Goal: Task Accomplishment & Management: Manage account settings

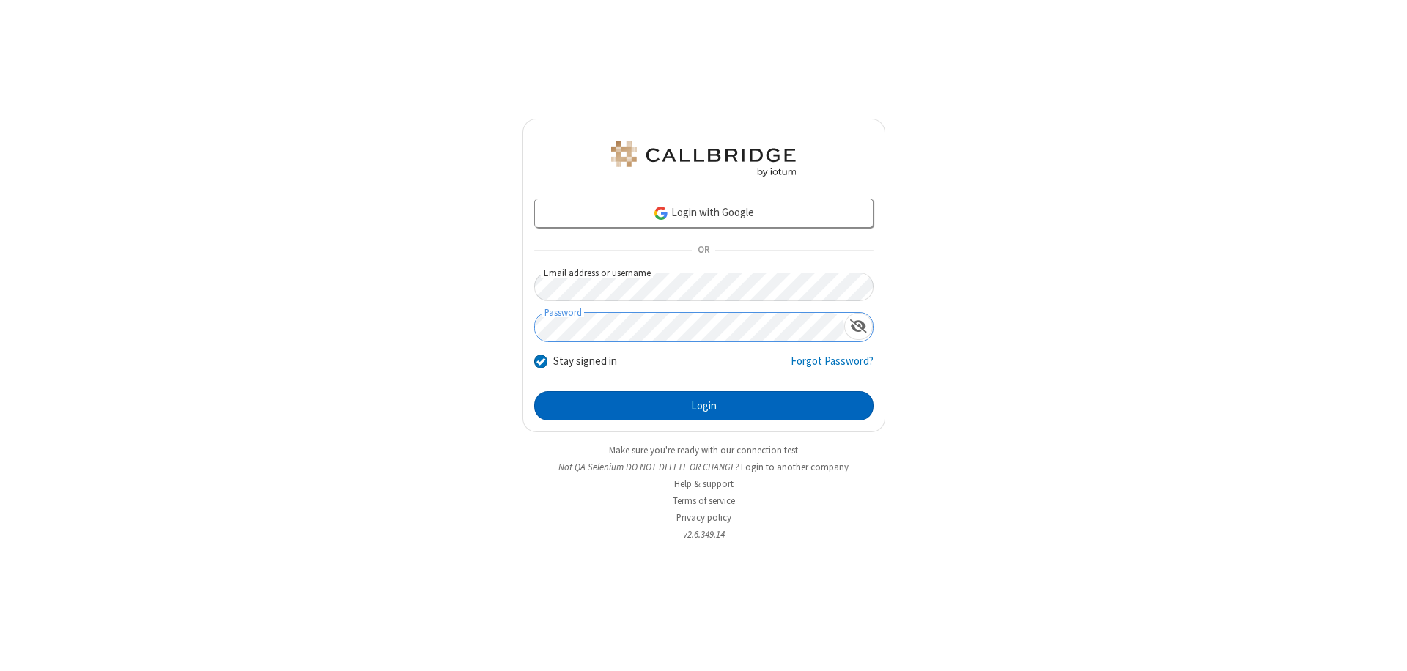
click at [704, 406] on button "Login" at bounding box center [703, 405] width 339 height 29
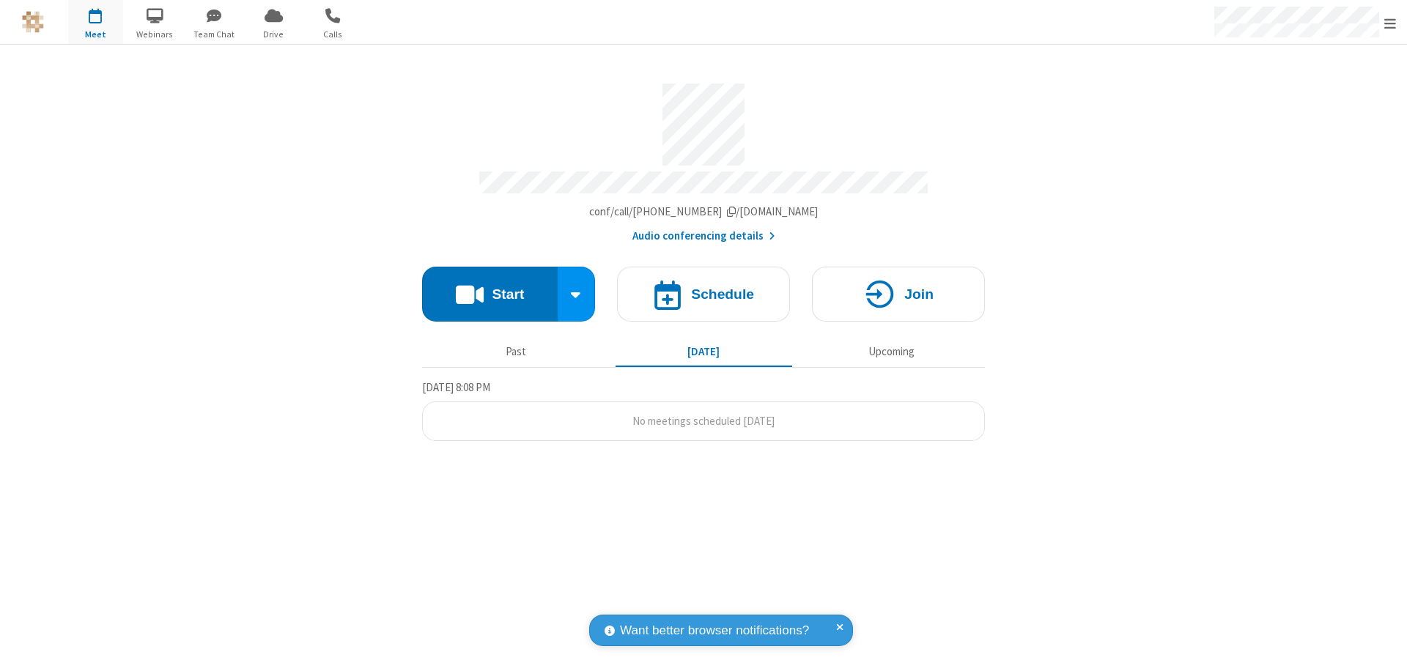
click at [1391, 23] on span "Open menu" at bounding box center [1391, 23] width 12 height 15
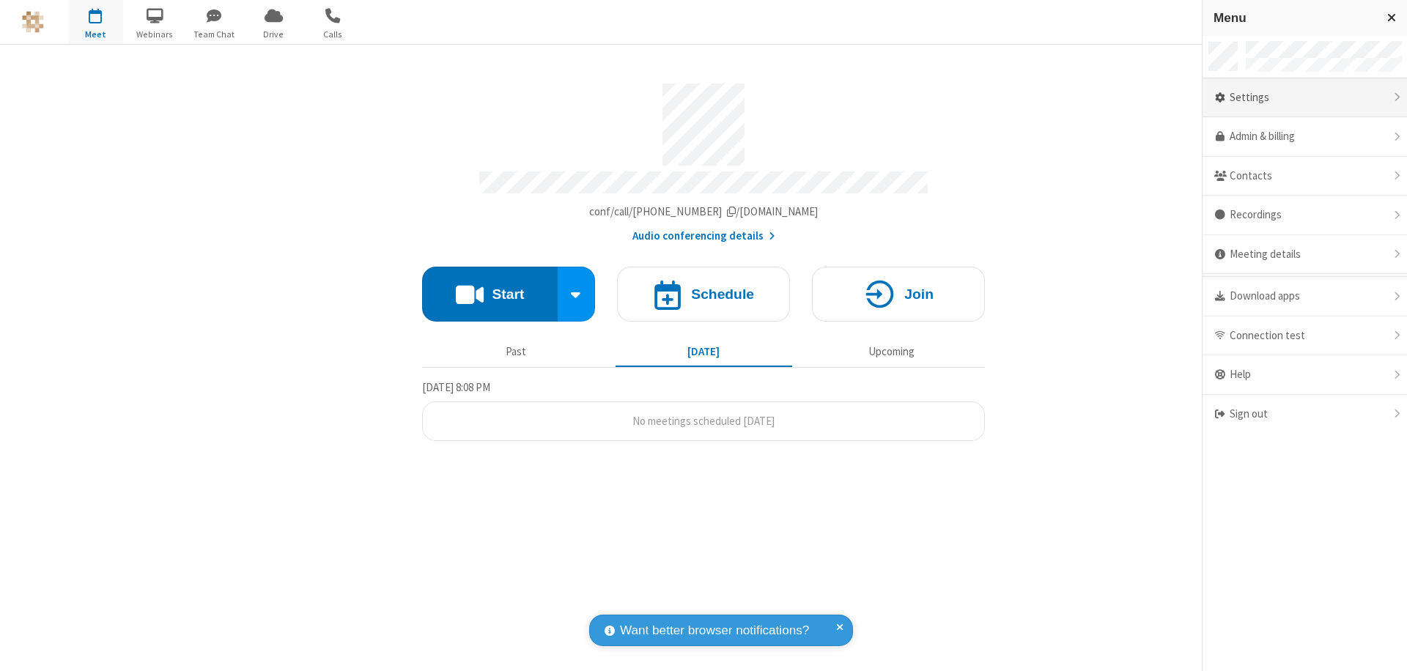
click at [1305, 97] on div "Settings" at bounding box center [1305, 98] width 205 height 40
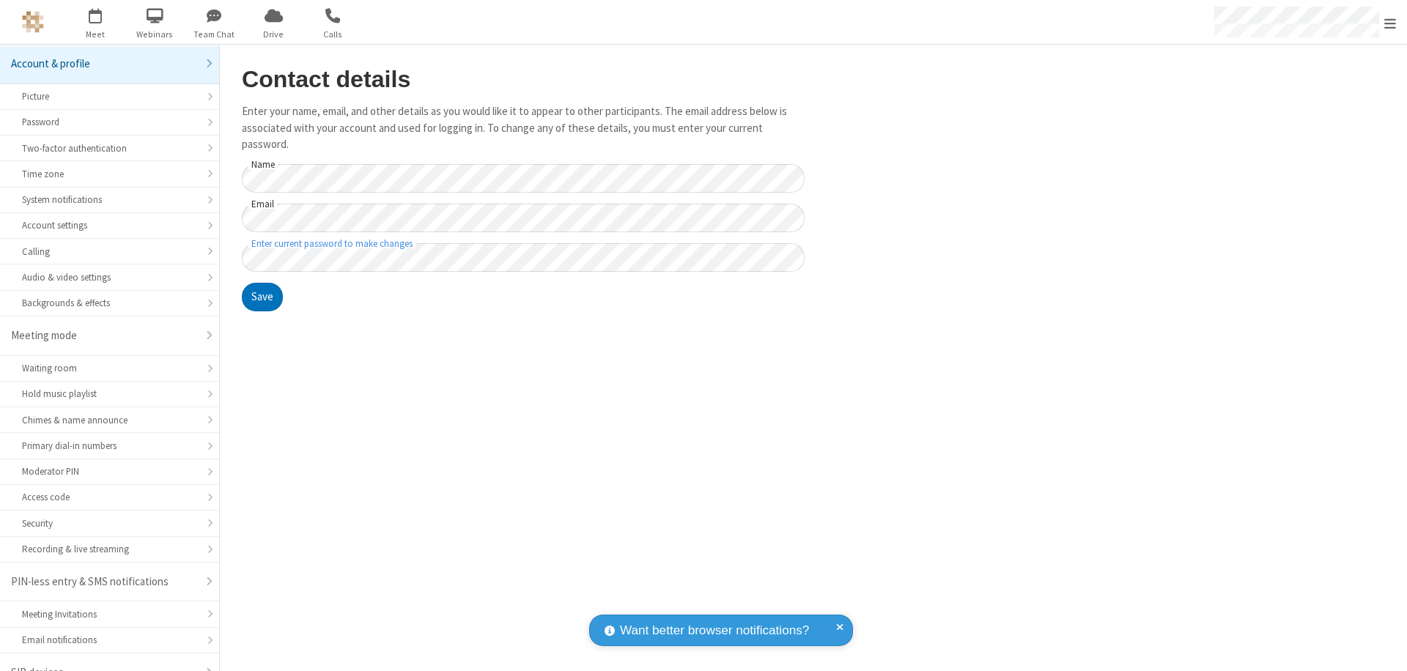
scroll to position [21, 0]
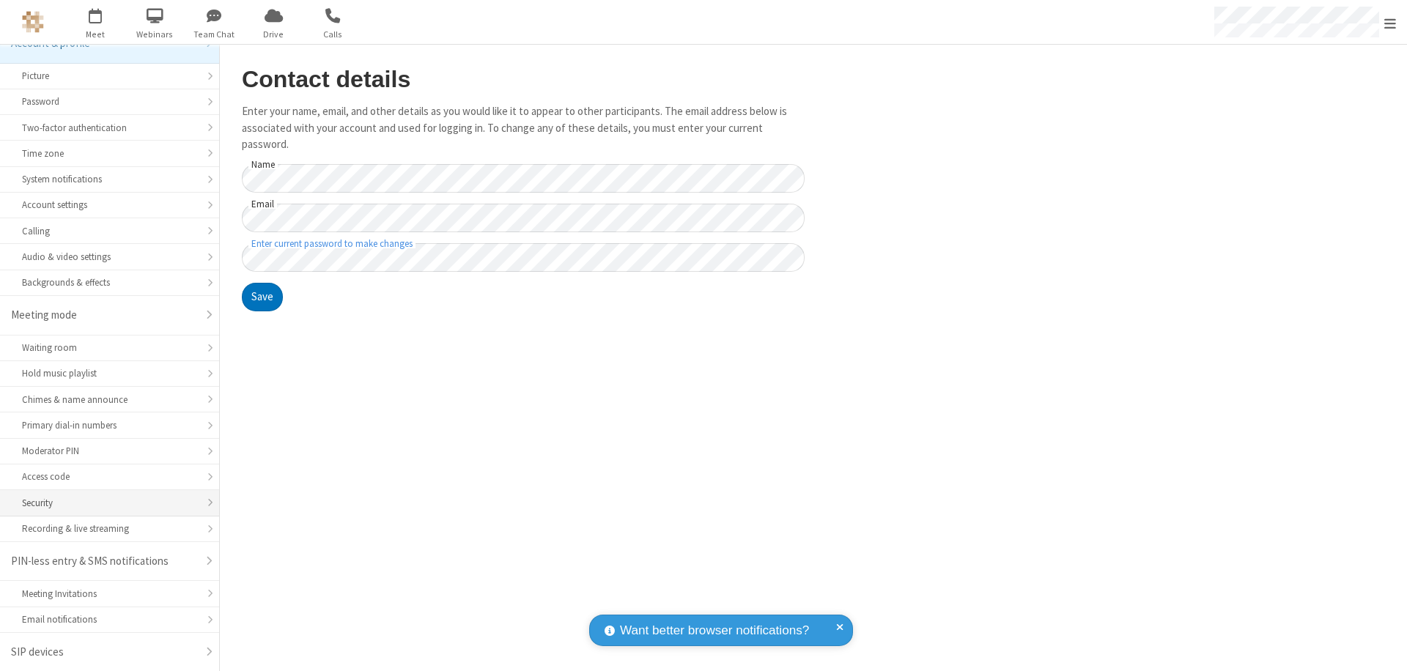
click at [104, 503] on div "Security" at bounding box center [109, 503] width 175 height 14
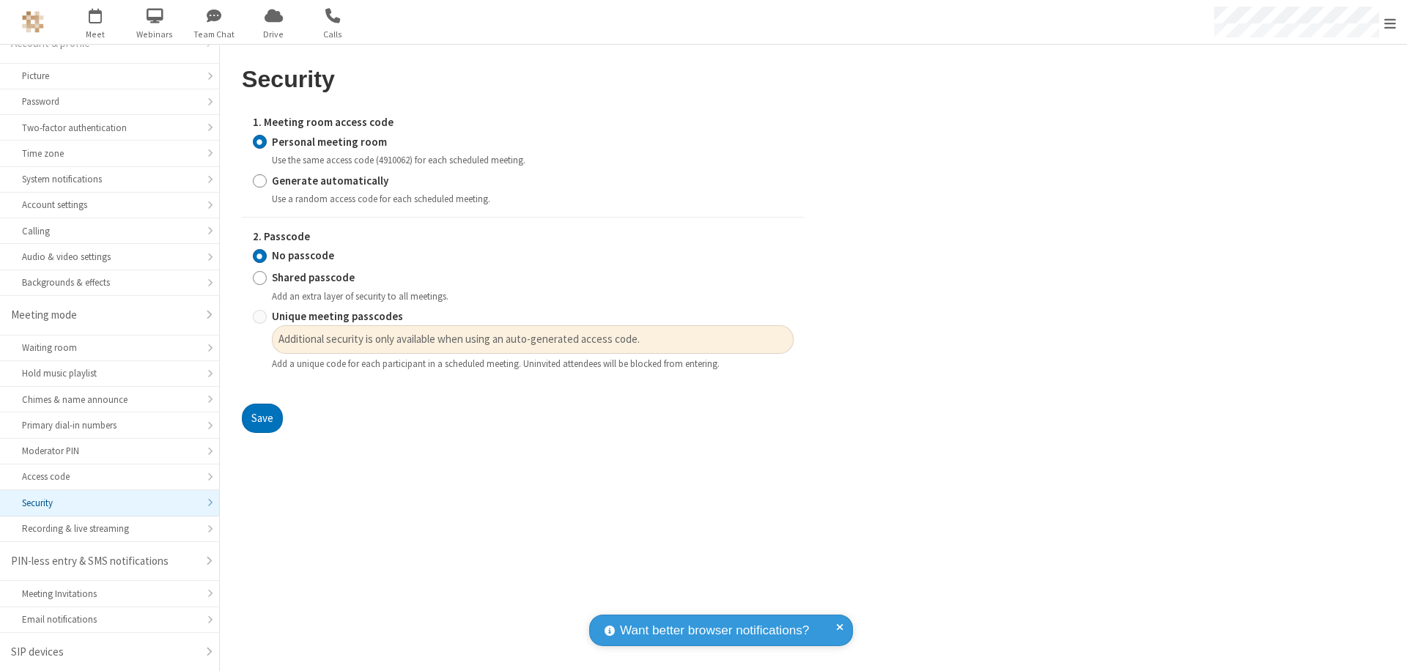
click at [259, 180] on input "Generate automatically" at bounding box center [260, 180] width 14 height 15
radio input "true"
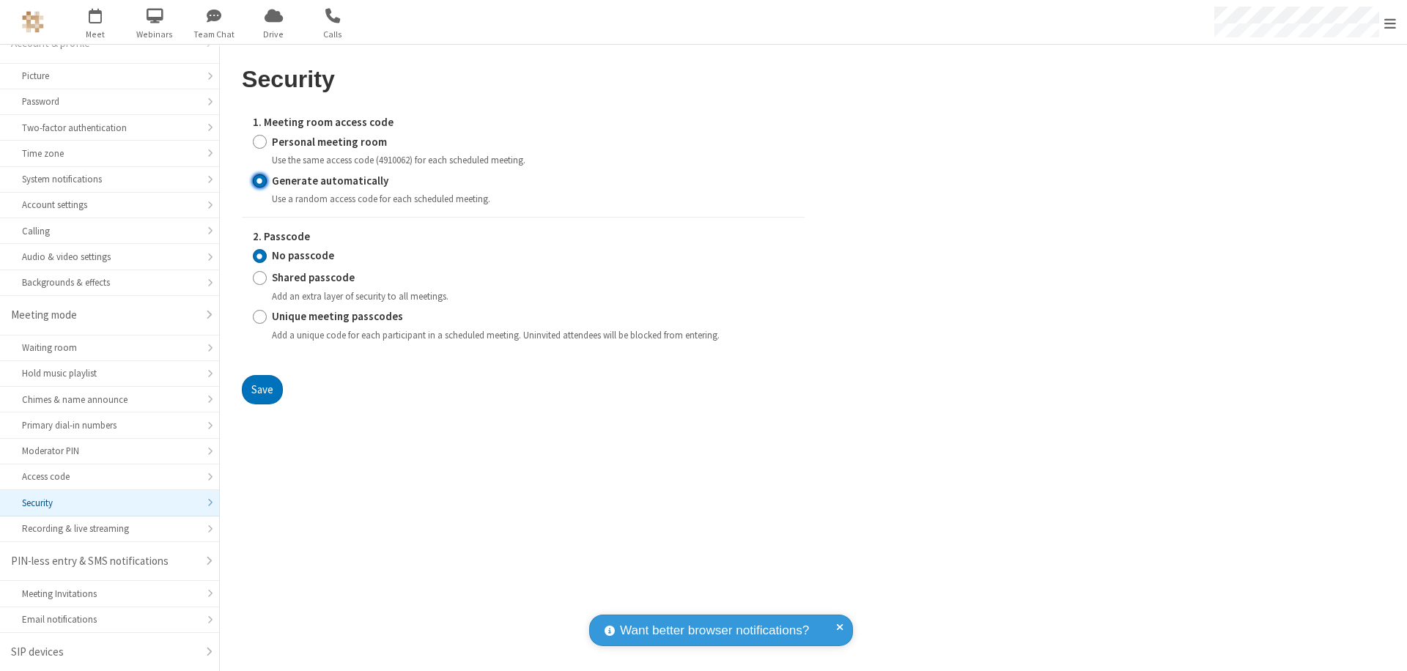
click at [259, 317] on input "Unique meeting passcodes" at bounding box center [260, 316] width 14 height 15
radio input "true"
click at [262, 389] on button "Save" at bounding box center [262, 389] width 41 height 29
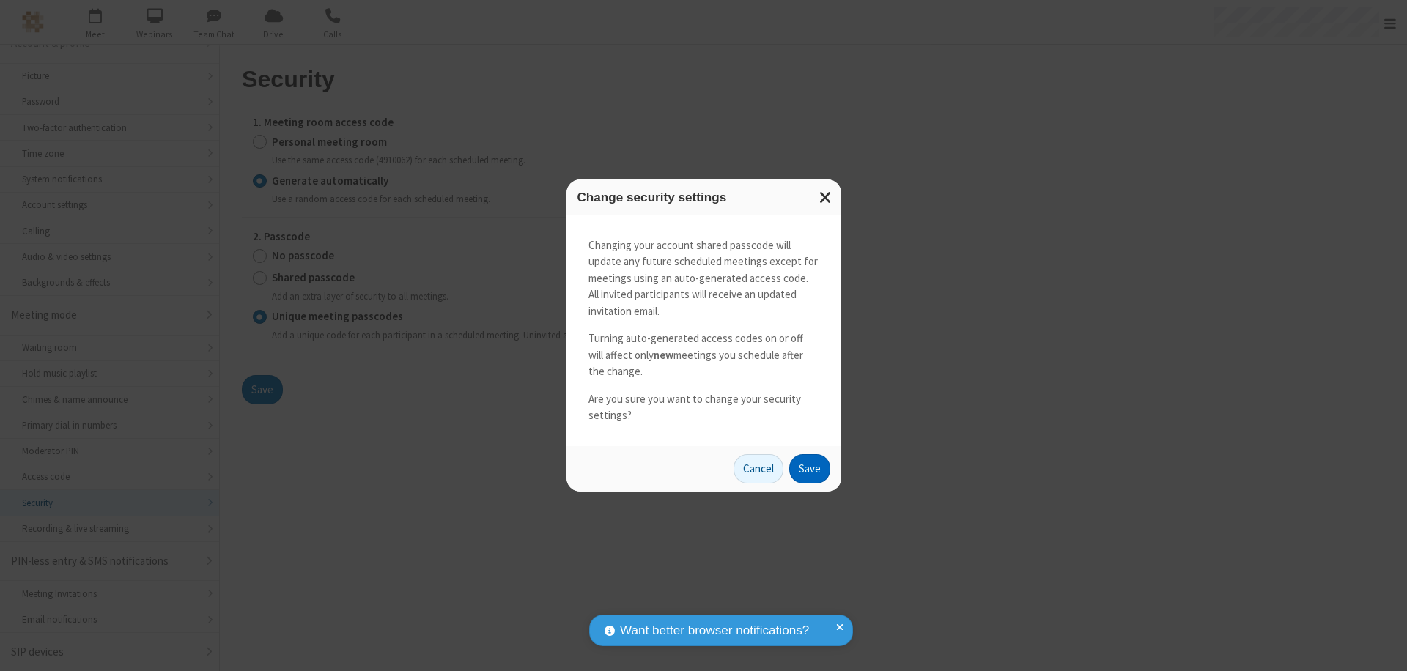
click at [809, 468] on button "Save" at bounding box center [809, 468] width 41 height 29
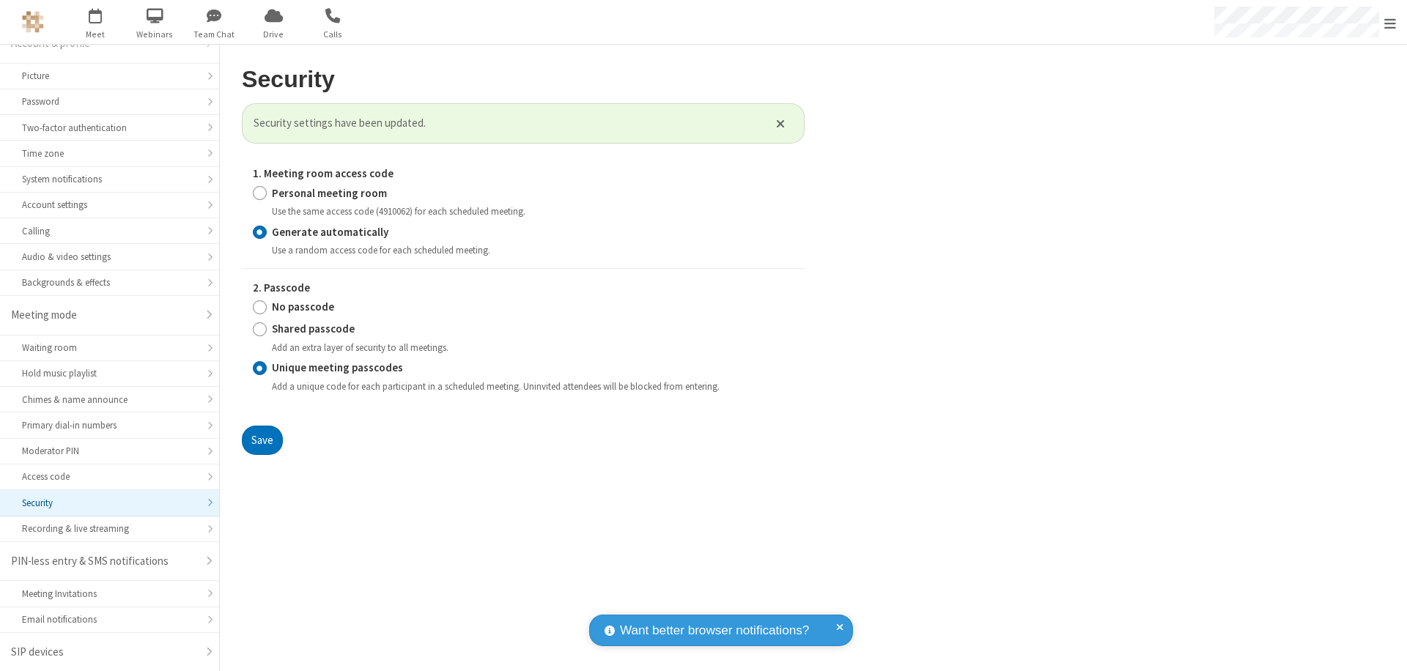
click at [1391, 23] on span "Open menu" at bounding box center [1391, 23] width 12 height 15
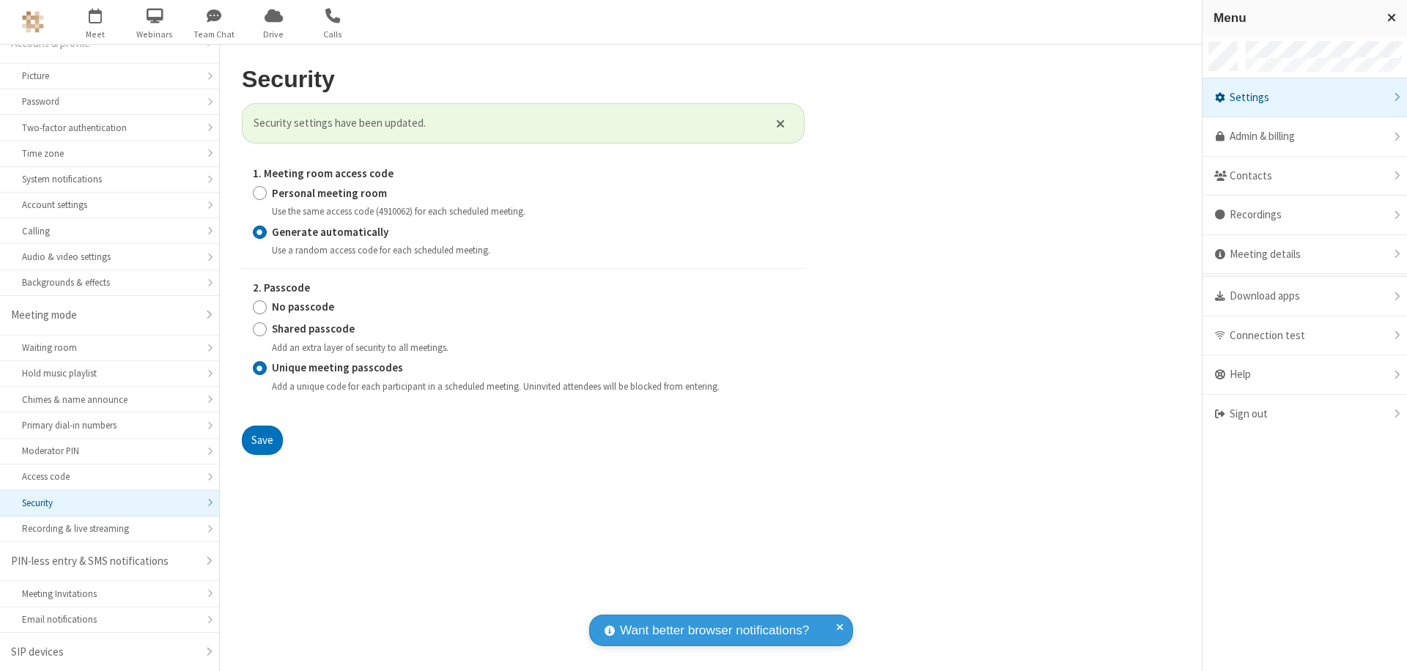
click at [95, 22] on span "button" at bounding box center [95, 15] width 55 height 25
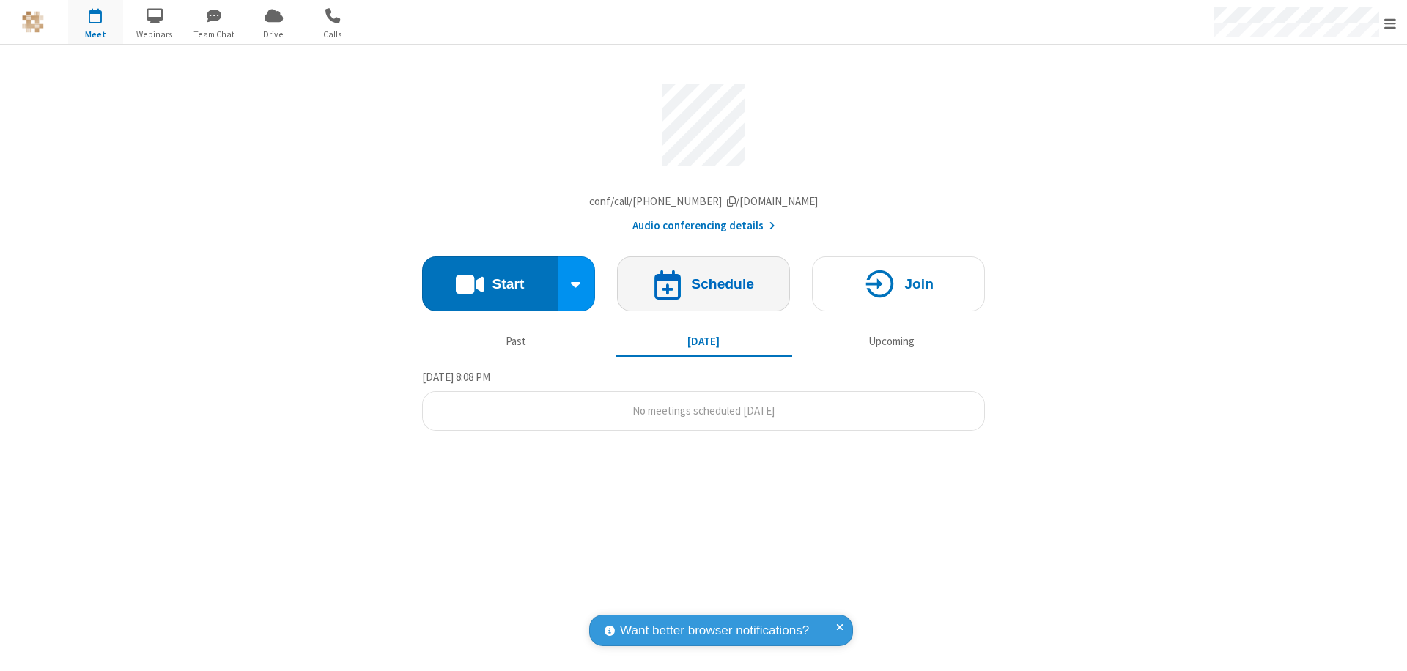
click at [704, 287] on h4 "Schedule" at bounding box center [722, 284] width 63 height 14
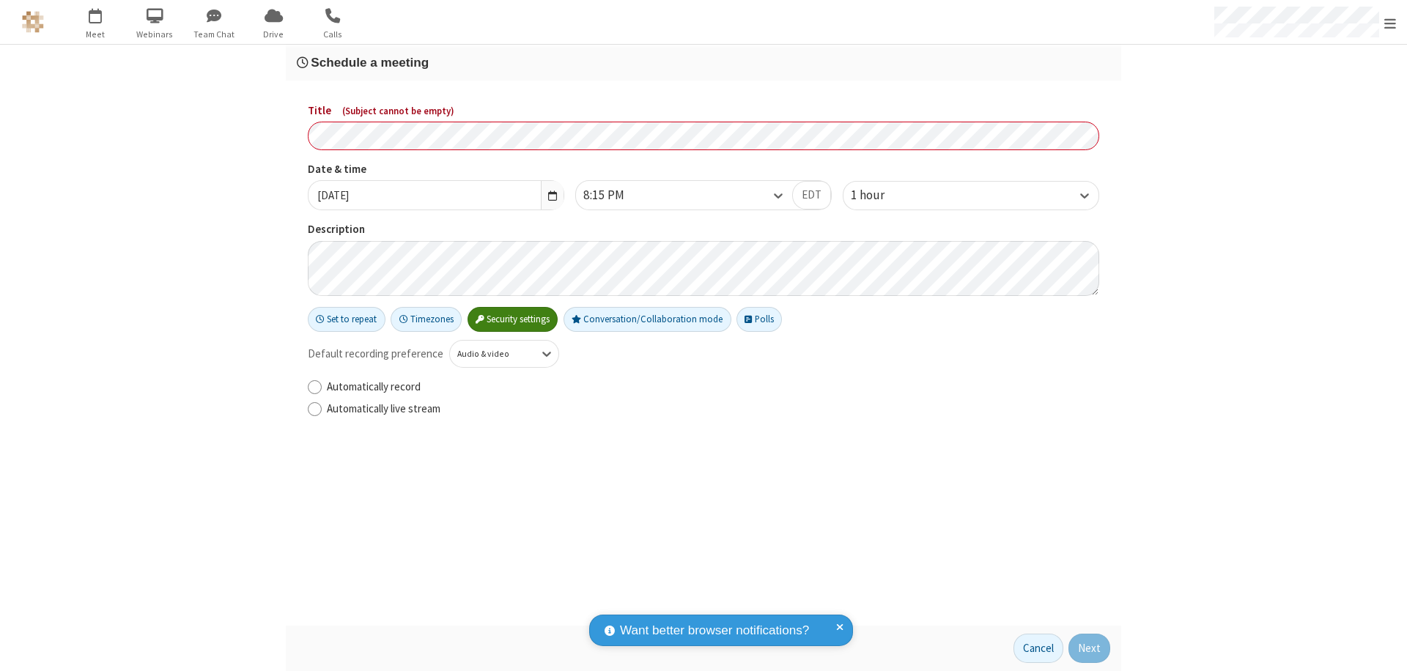
click at [704, 62] on h3 "Schedule a meeting" at bounding box center [704, 63] width 814 height 14
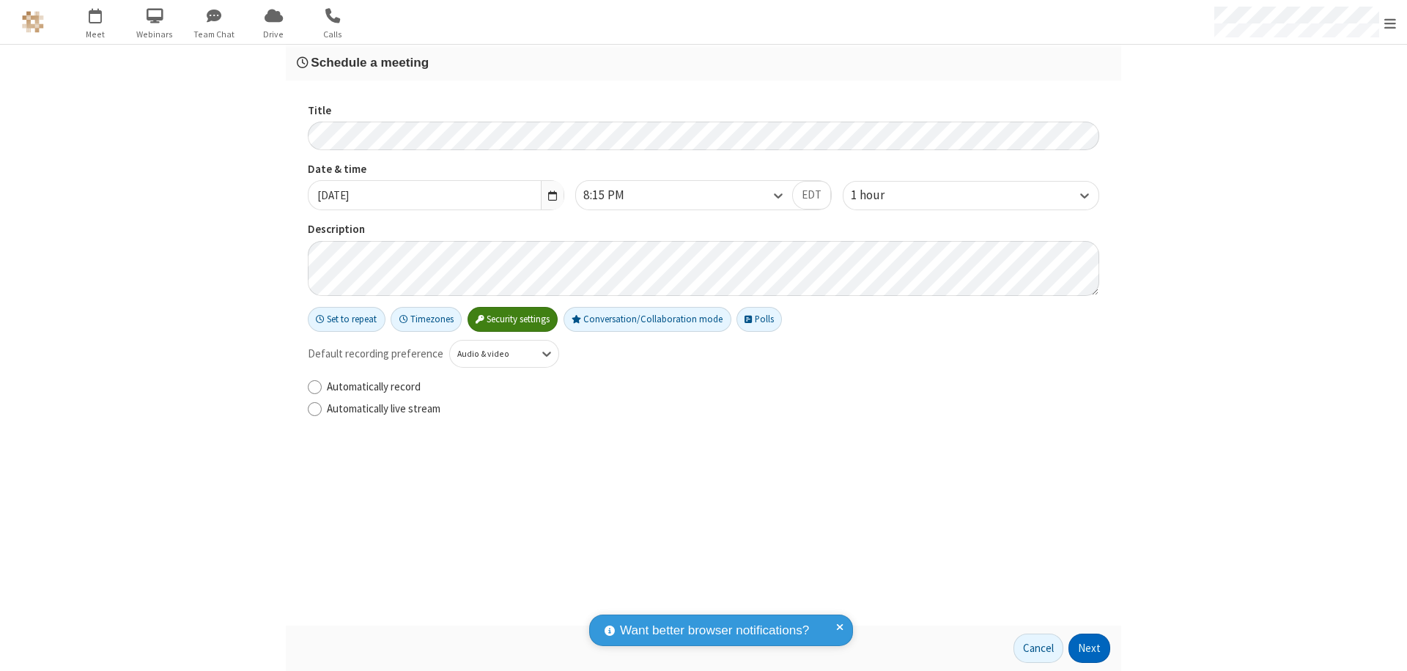
click at [1090, 649] on button "Next" at bounding box center [1090, 648] width 42 height 29
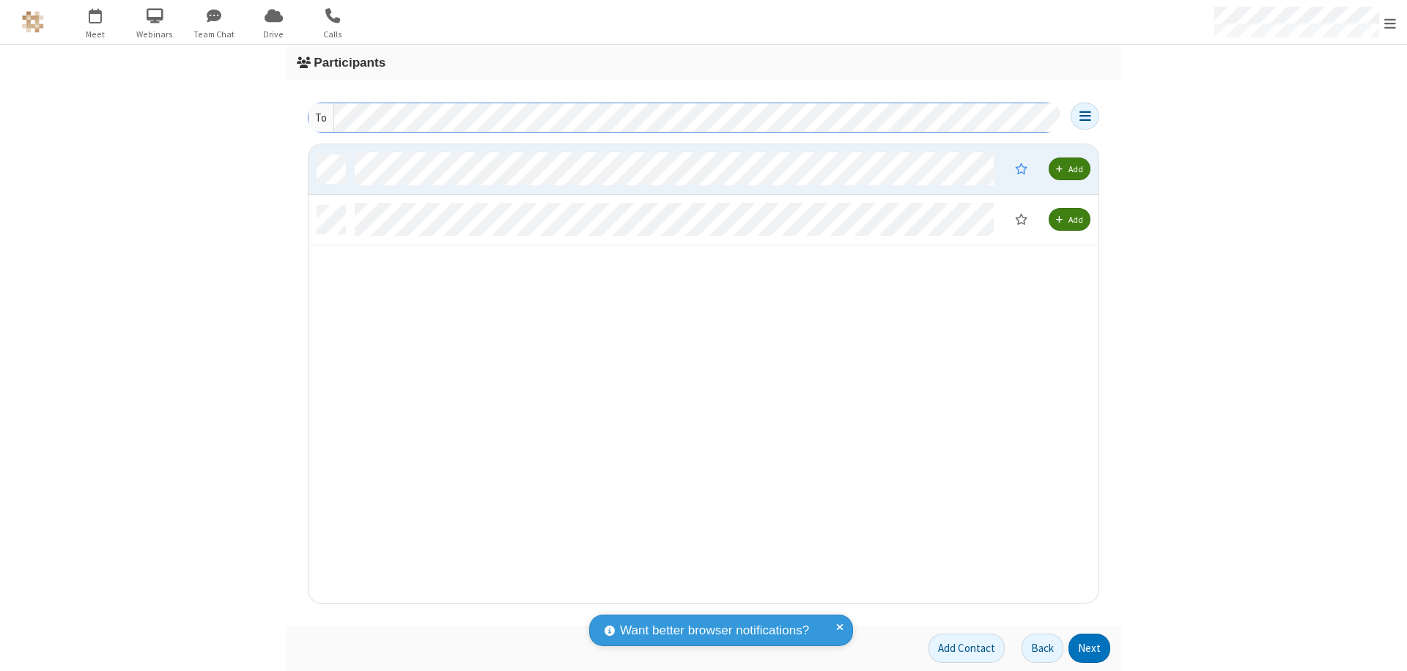
scroll to position [448, 779]
click at [1090, 649] on button "Next" at bounding box center [1090, 648] width 42 height 29
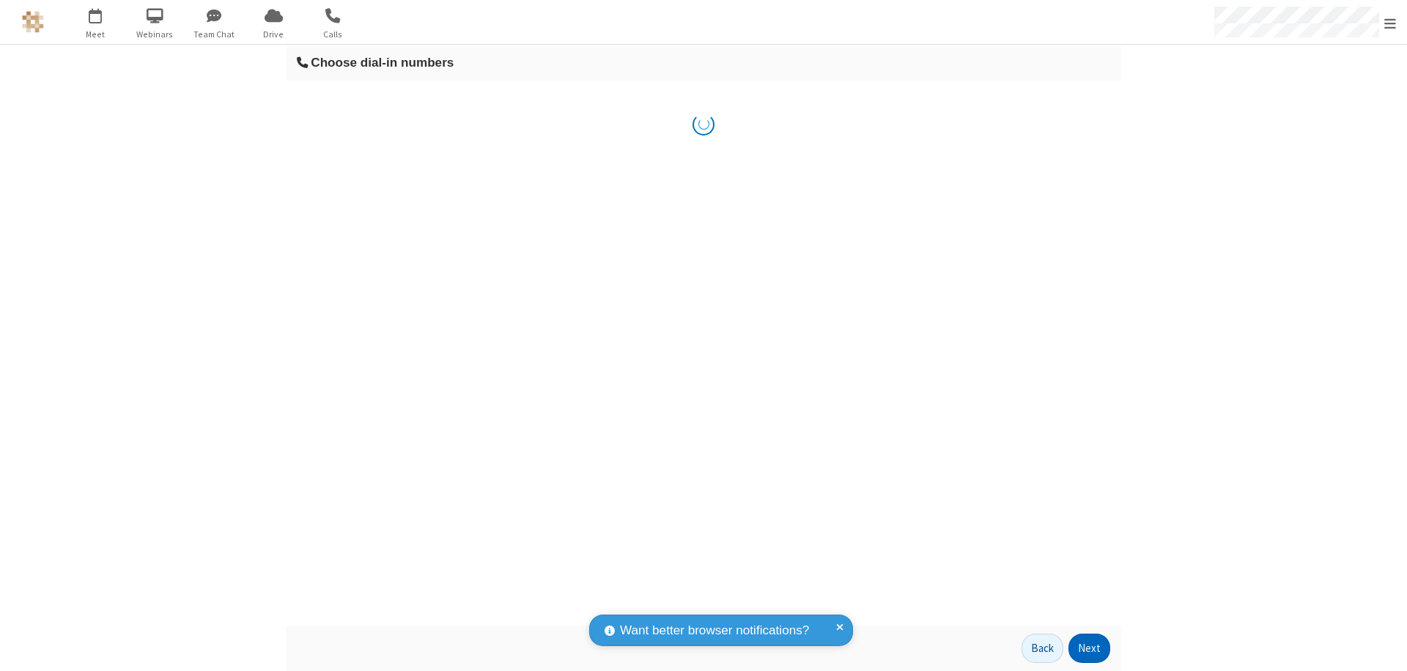
click at [1090, 649] on button "Next" at bounding box center [1090, 648] width 42 height 29
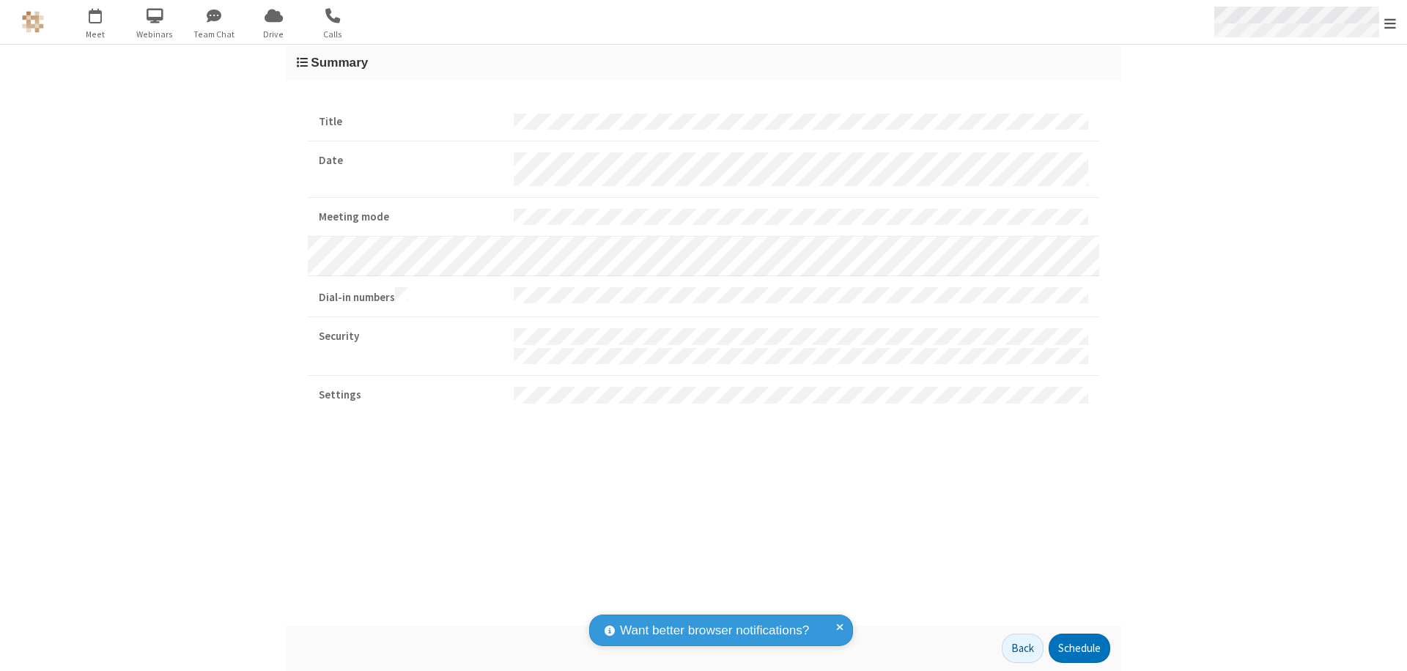
click at [1391, 23] on span "Open menu" at bounding box center [1391, 23] width 12 height 15
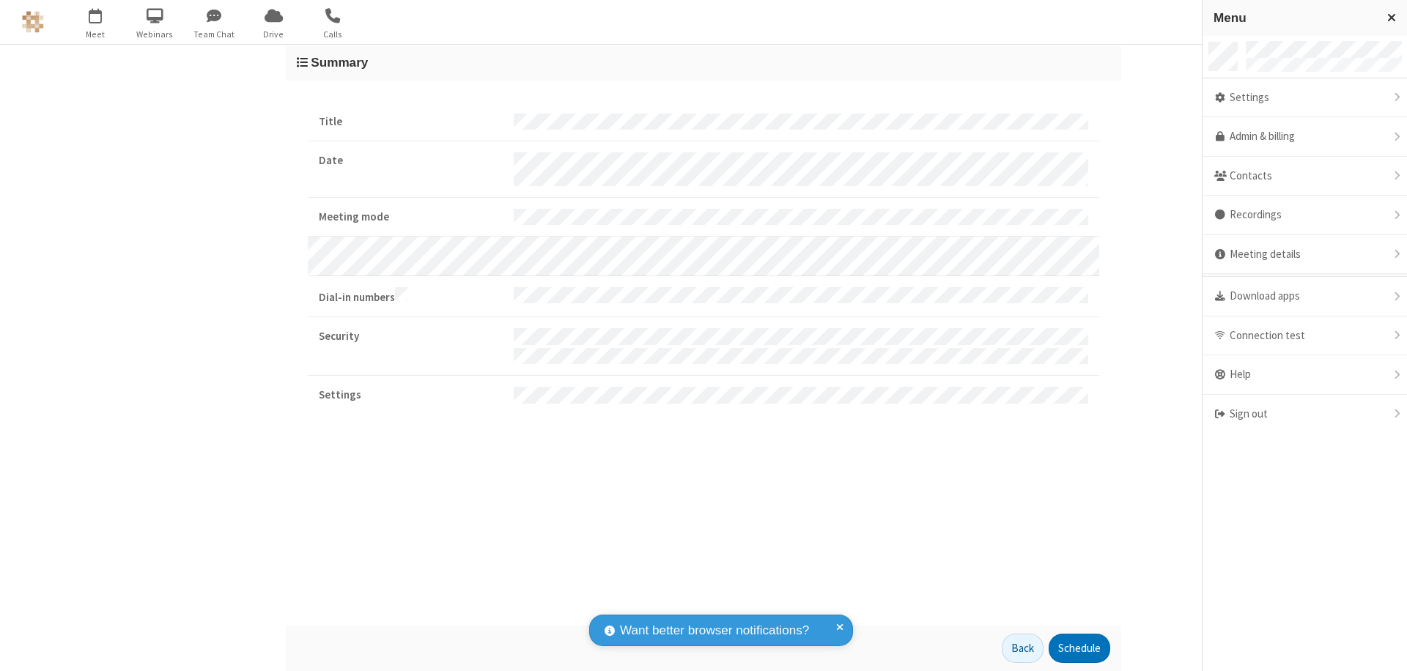
click at [1305, 97] on div "Settings" at bounding box center [1305, 98] width 205 height 40
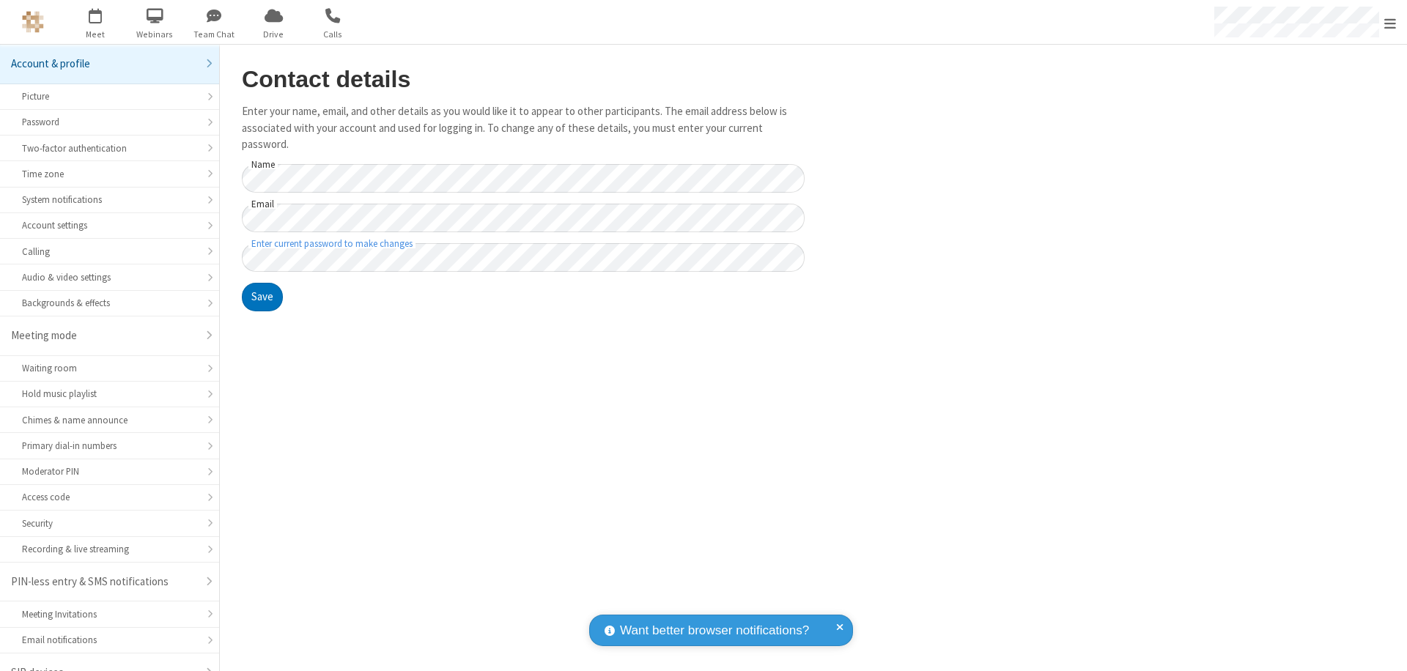
scroll to position [21, 0]
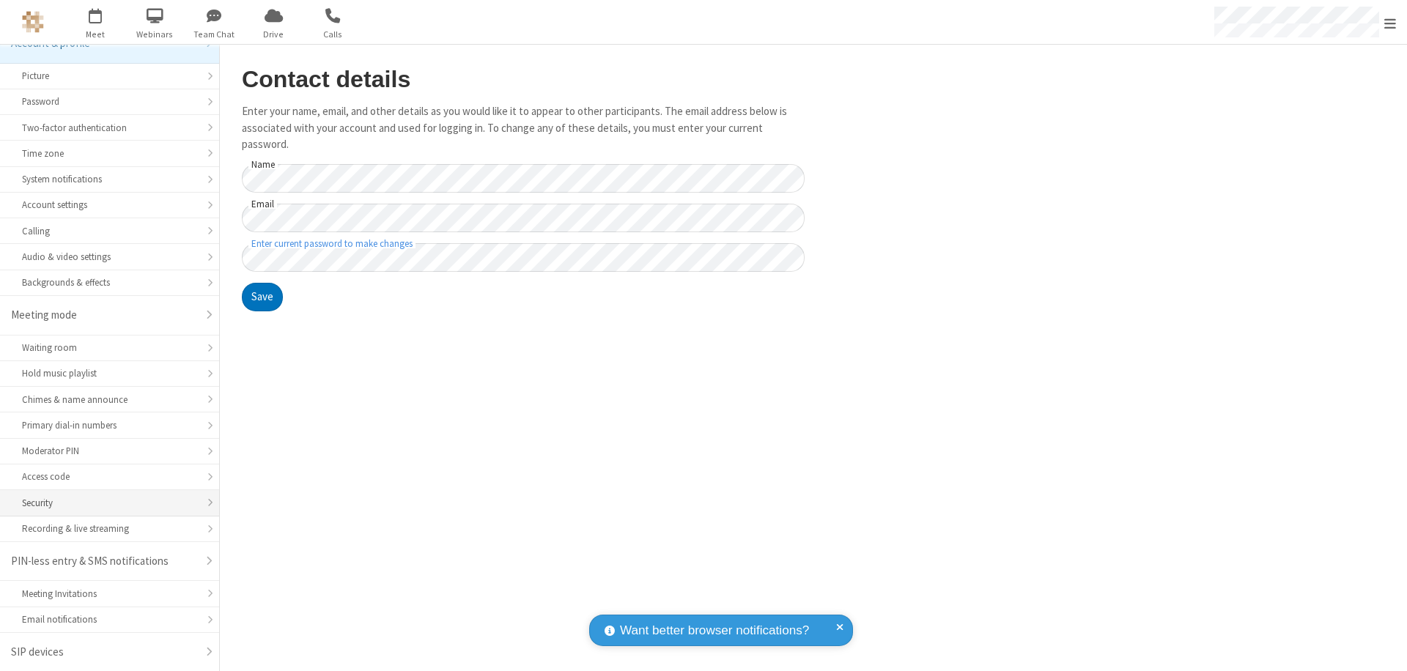
click at [104, 503] on div "Security" at bounding box center [109, 503] width 175 height 14
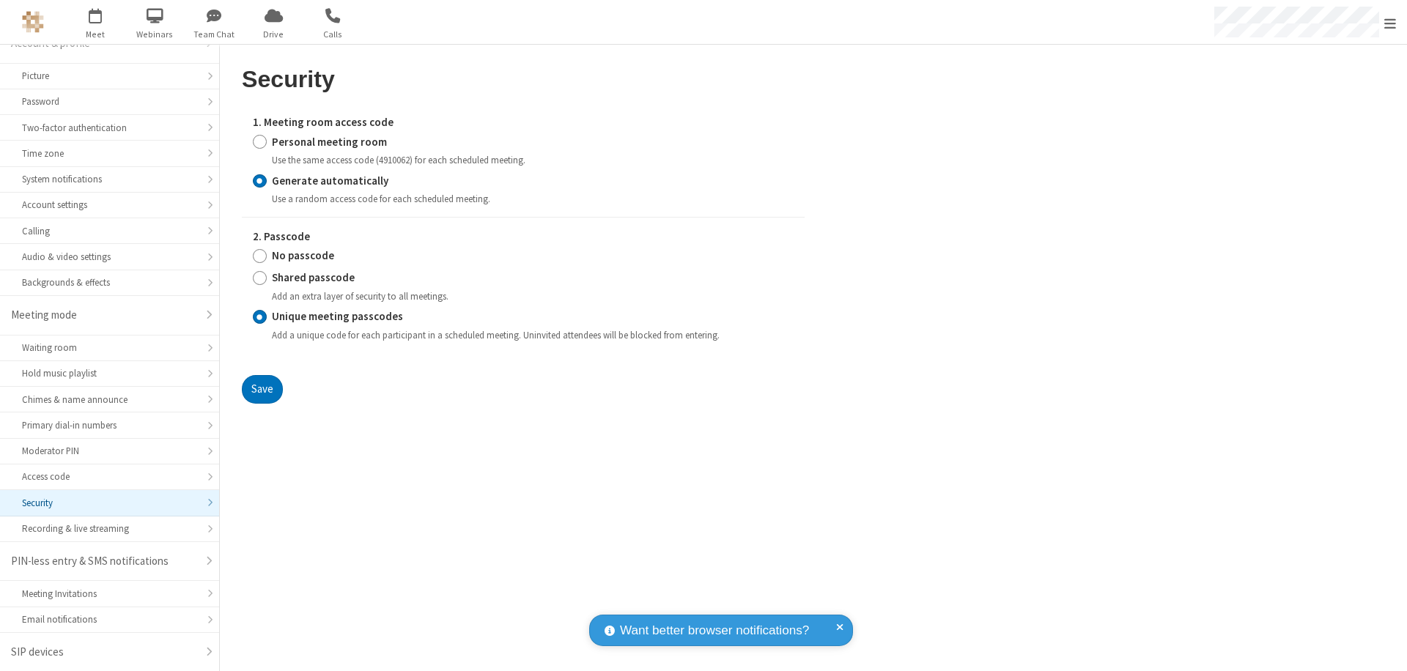
click at [259, 141] on input "Personal meeting room" at bounding box center [260, 141] width 14 height 15
radio input "true"
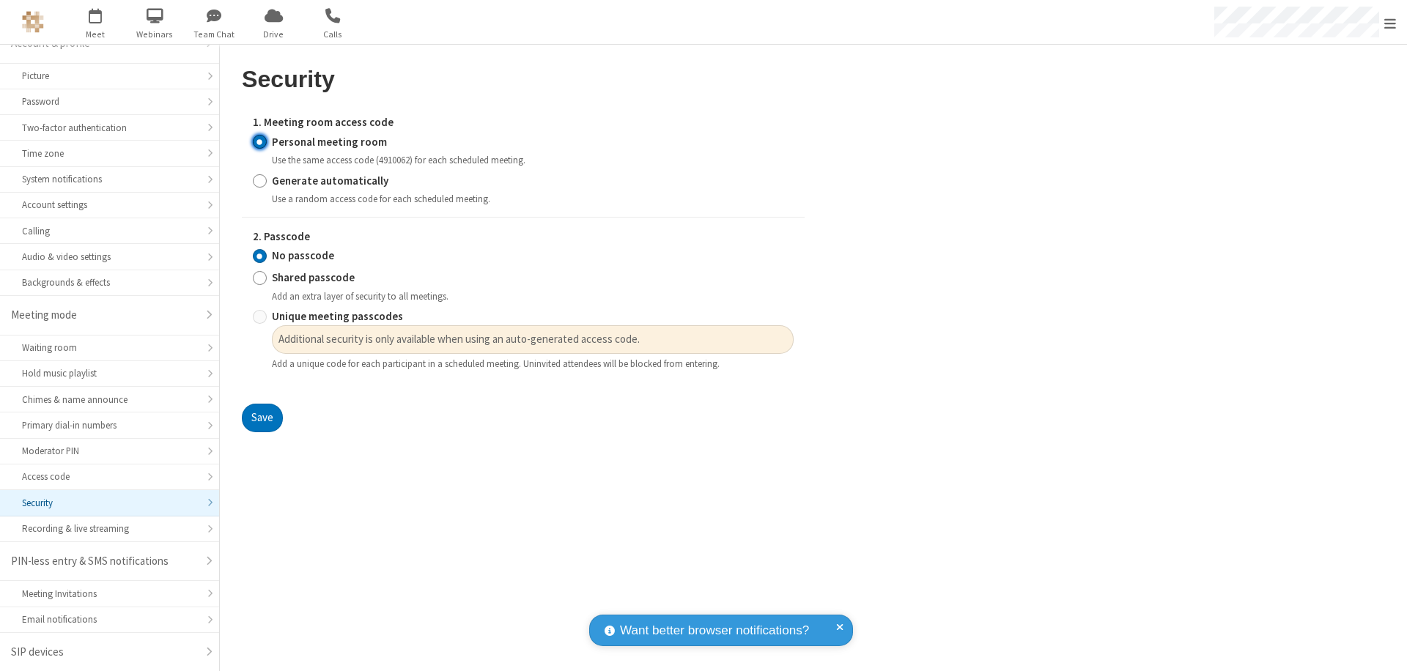
click at [259, 256] on input "No passcode" at bounding box center [260, 256] width 14 height 15
click at [262, 419] on button "Save" at bounding box center [262, 418] width 41 height 29
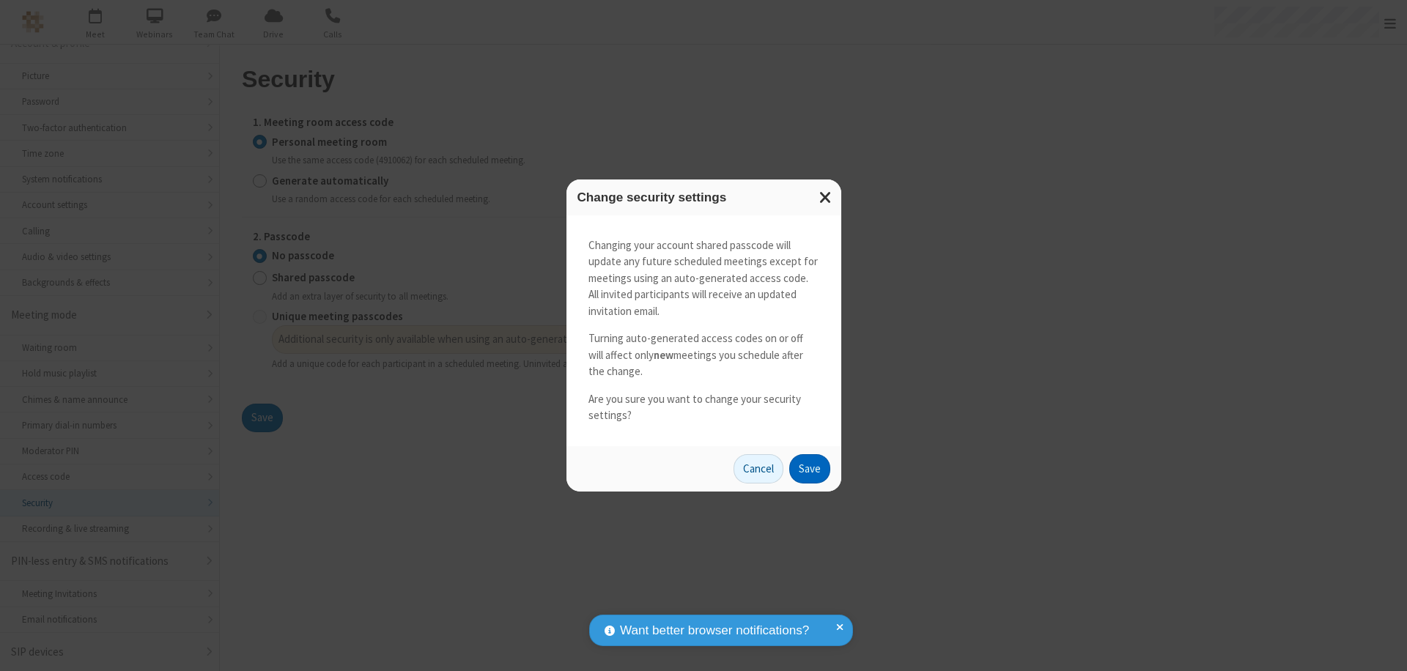
click at [809, 468] on button "Save" at bounding box center [809, 468] width 41 height 29
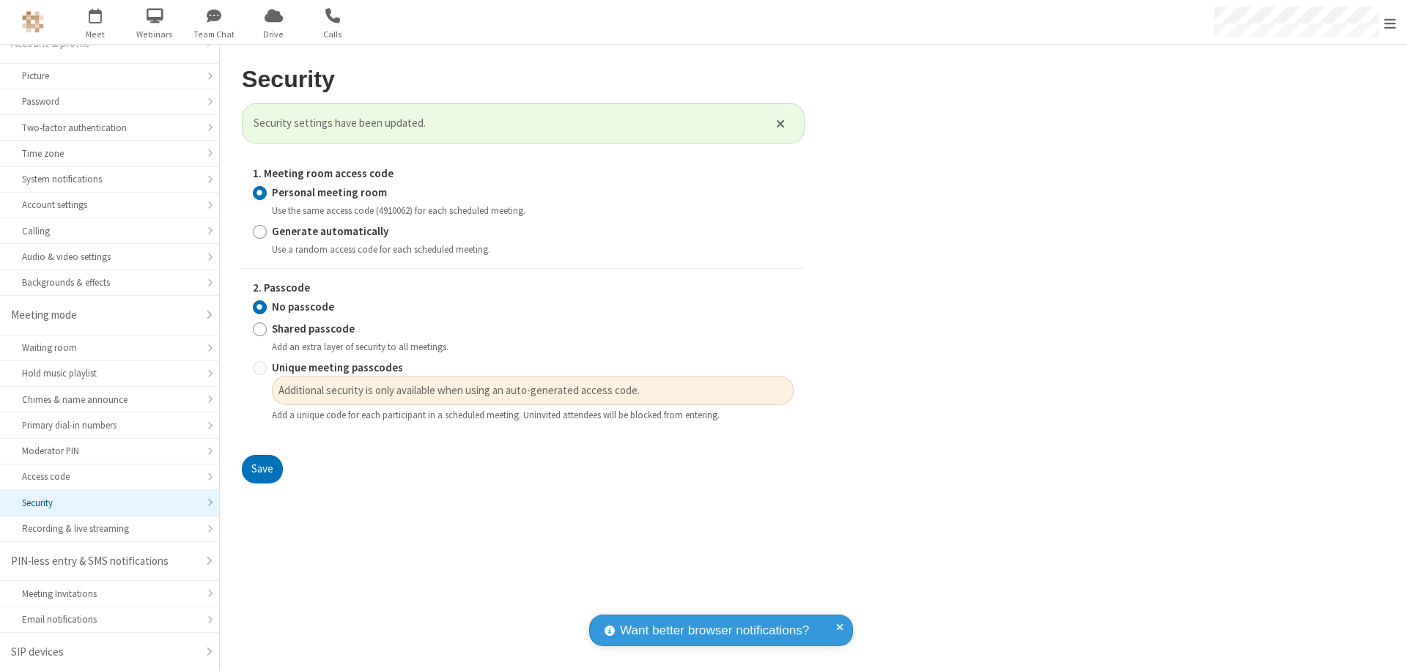
click at [1391, 22] on span "Open menu" at bounding box center [1391, 23] width 12 height 15
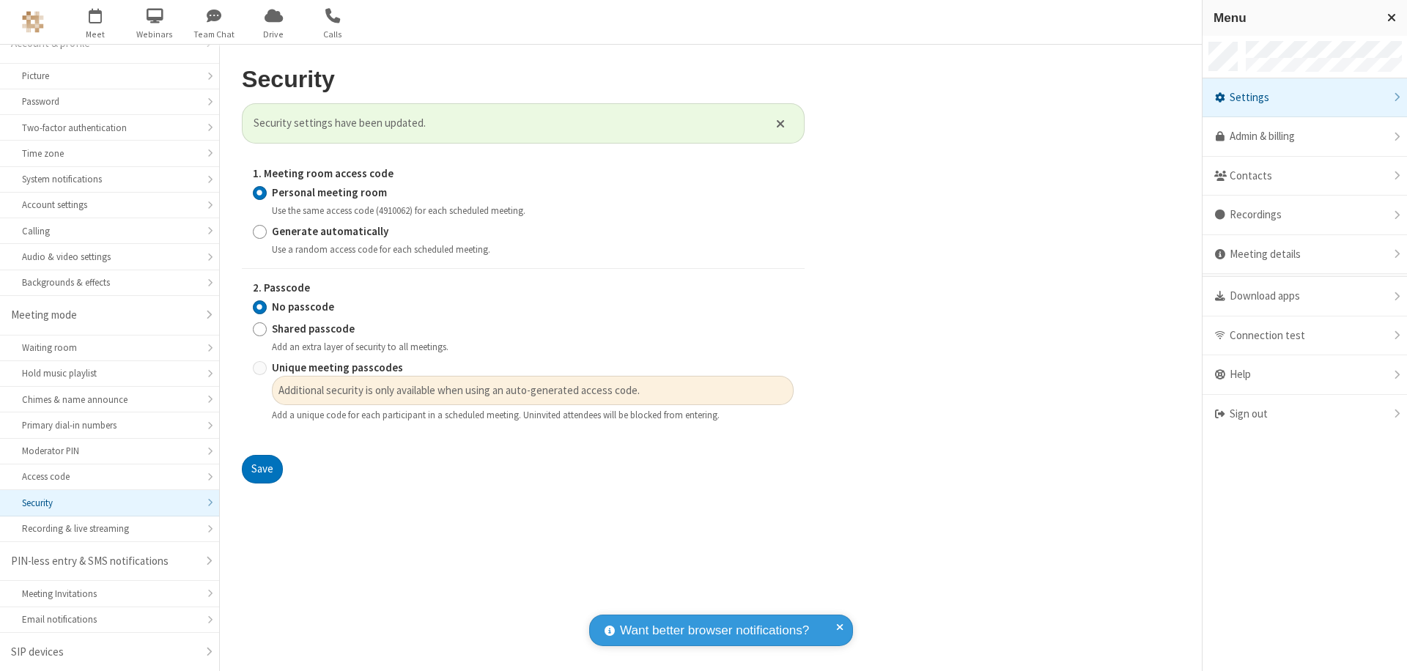
click at [1305, 414] on div "Sign out" at bounding box center [1305, 414] width 205 height 39
